Goal: Navigation & Orientation: Find specific page/section

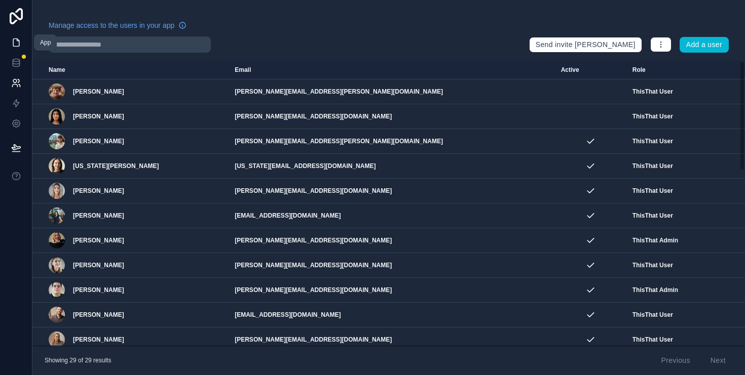
click at [22, 40] on link at bounding box center [16, 42] width 32 height 20
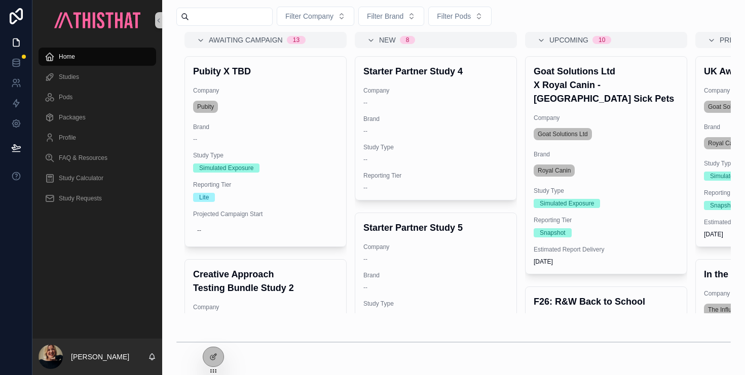
scroll to position [679, 0]
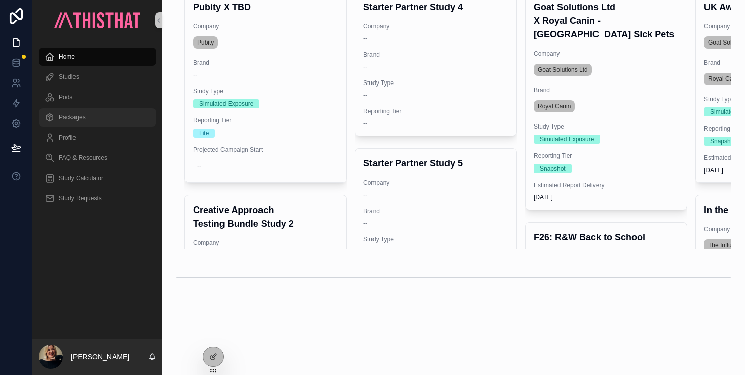
click at [86, 118] on div "Packages" at bounding box center [97, 117] width 105 height 16
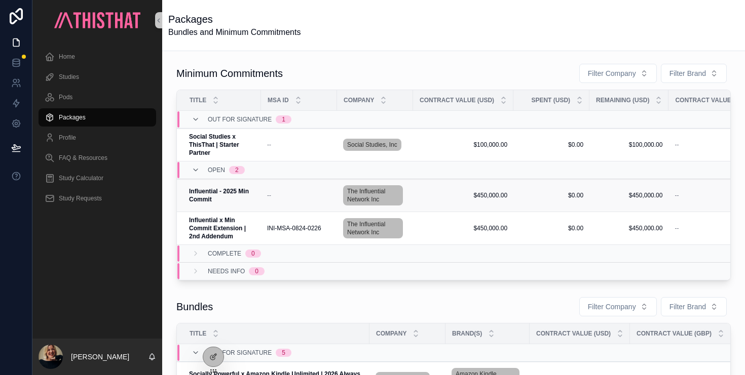
click at [202, 203] on strong "Influential - 2025 Min Commit" at bounding box center [219, 195] width 61 height 15
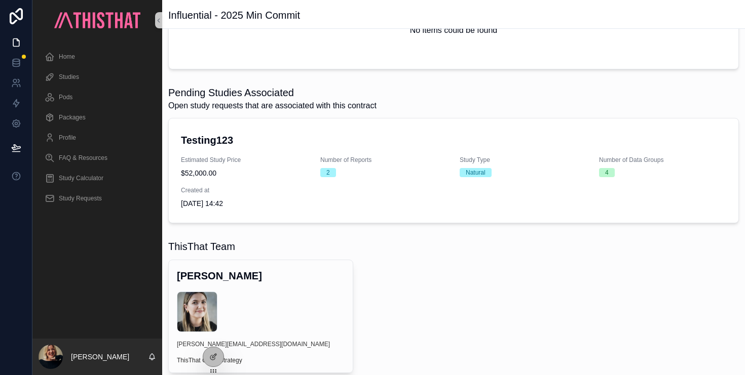
scroll to position [452, 0]
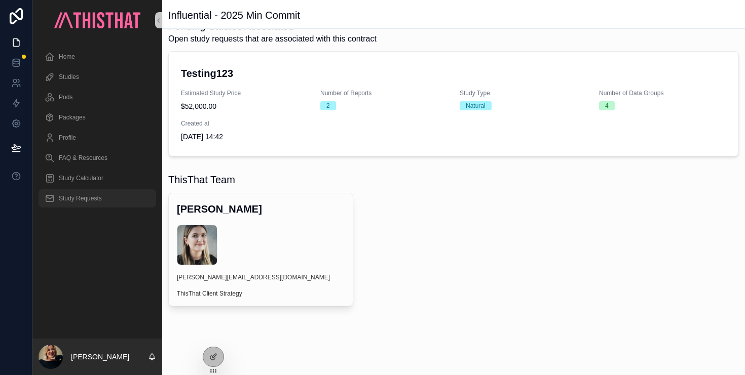
click at [90, 197] on span "Study Requests" at bounding box center [80, 199] width 43 height 8
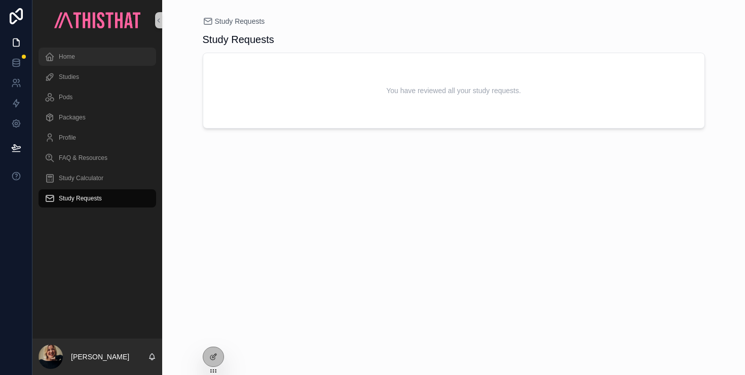
click at [76, 51] on div "Home" at bounding box center [97, 57] width 105 height 16
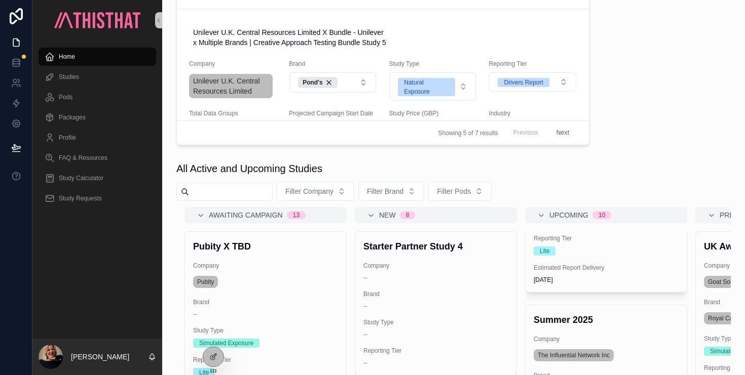
scroll to position [571, 0]
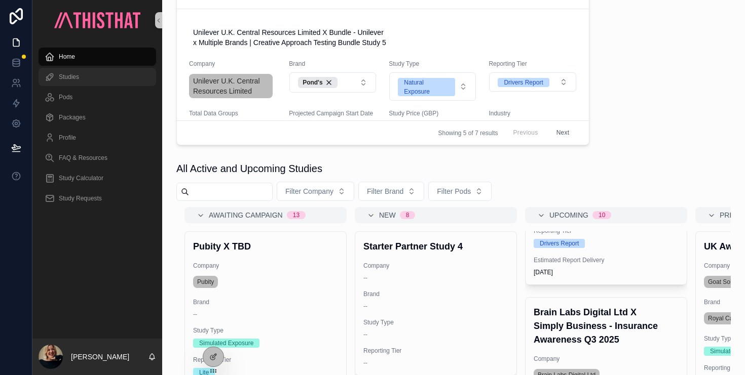
click at [68, 78] on span "Studies" at bounding box center [69, 77] width 20 height 8
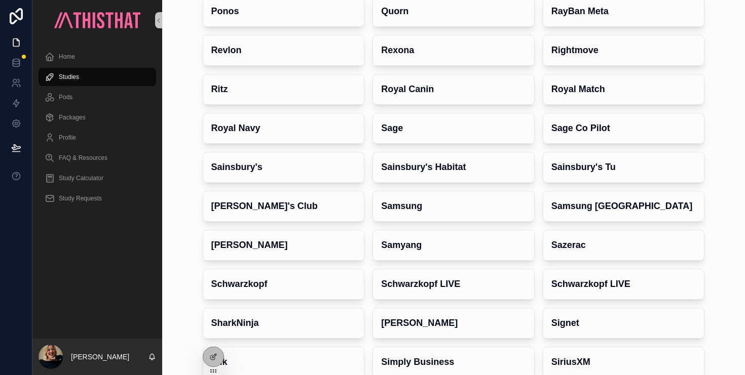
scroll to position [3563, 0]
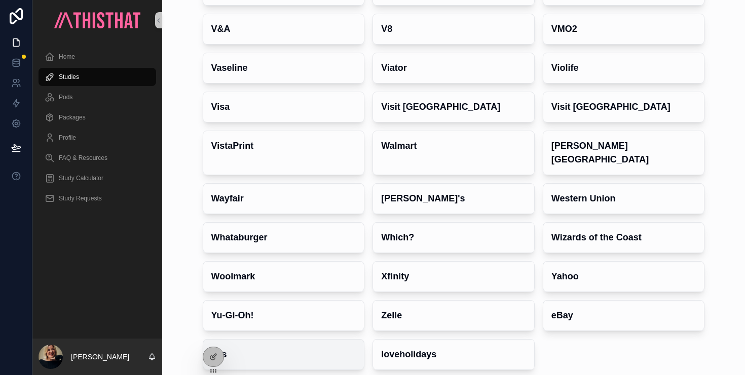
click at [212, 348] on h4 "eos" at bounding box center [283, 355] width 145 height 14
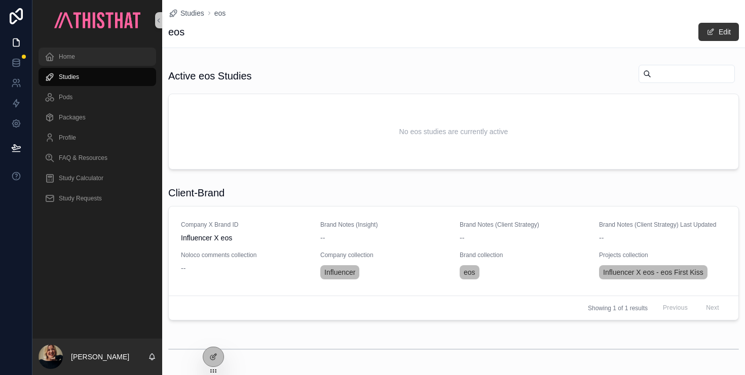
click at [61, 56] on span "Home" at bounding box center [67, 57] width 16 height 8
